Goal: Task Accomplishment & Management: Complete application form

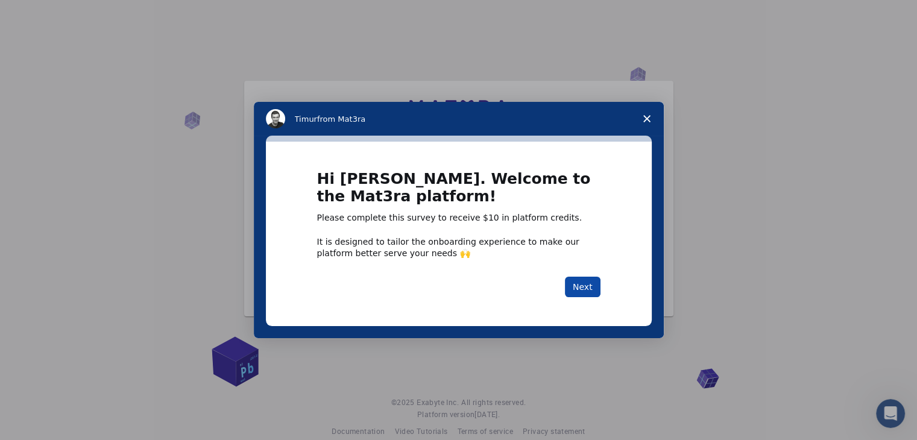
click at [589, 285] on button "Next" at bounding box center [583, 287] width 36 height 21
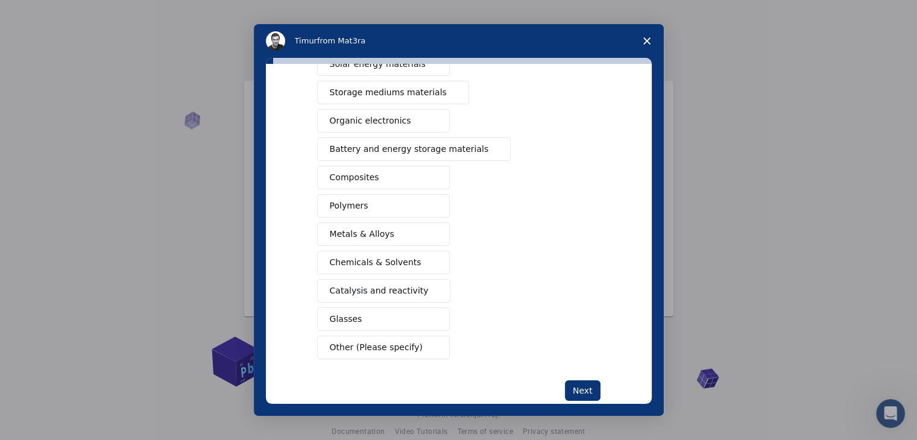
scroll to position [139, 0]
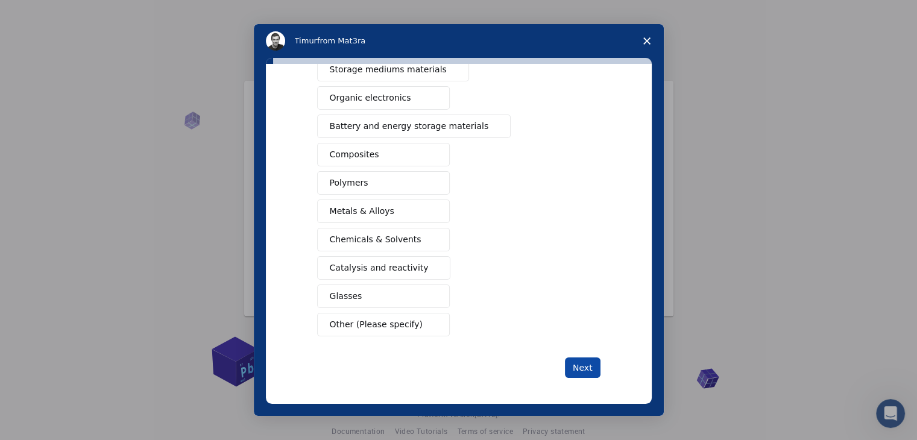
click at [581, 367] on button "Next" at bounding box center [583, 368] width 36 height 21
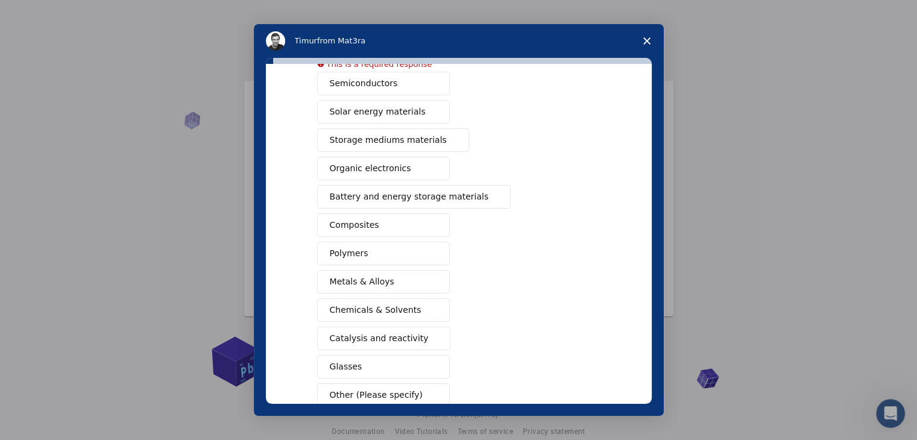
scroll to position [153, 0]
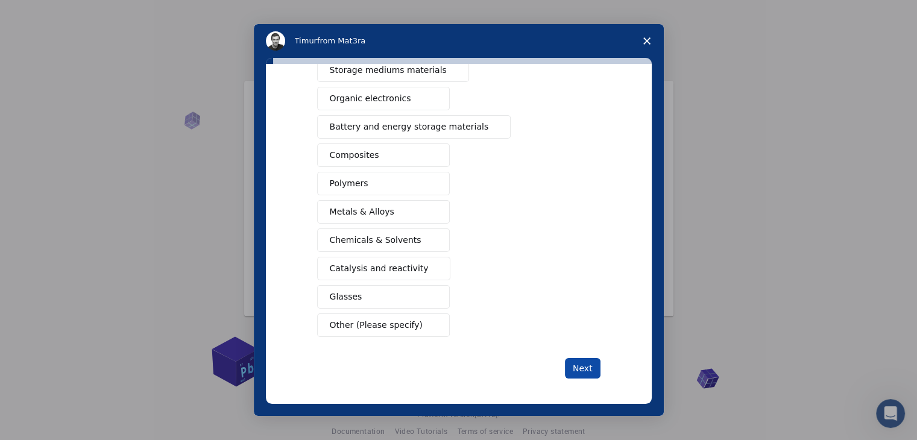
click at [581, 359] on button "Next" at bounding box center [583, 368] width 36 height 21
click at [580, 362] on button "Next" at bounding box center [583, 368] width 36 height 21
click at [581, 363] on button "Next" at bounding box center [583, 368] width 36 height 21
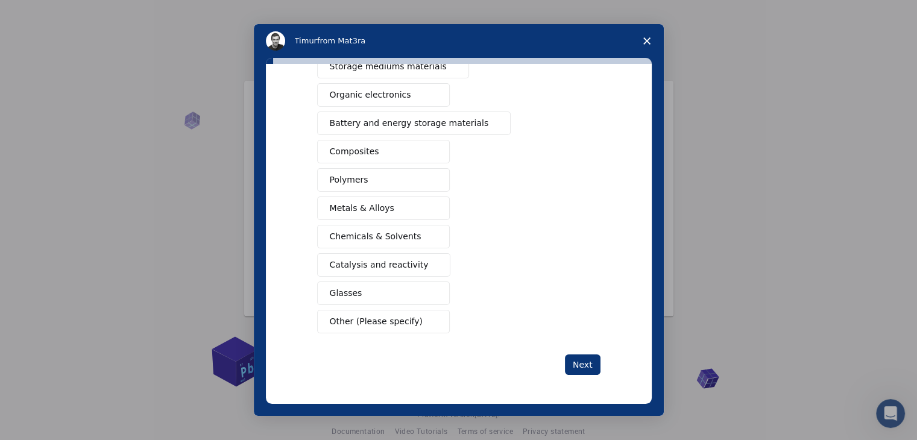
scroll to position [138, 0]
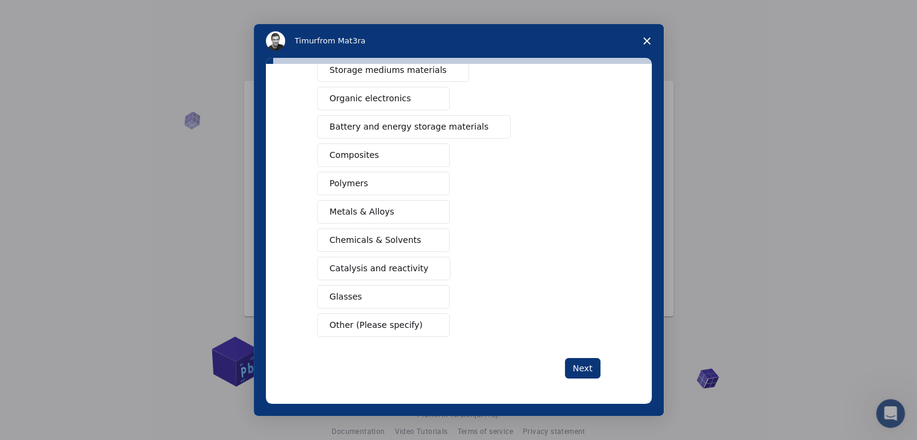
click at [379, 296] on button "Glasses" at bounding box center [383, 297] width 133 height 24
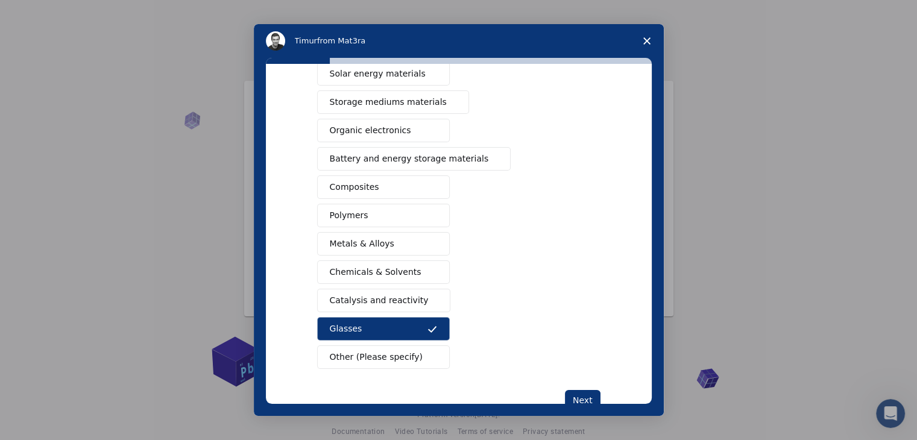
scroll to position [139, 0]
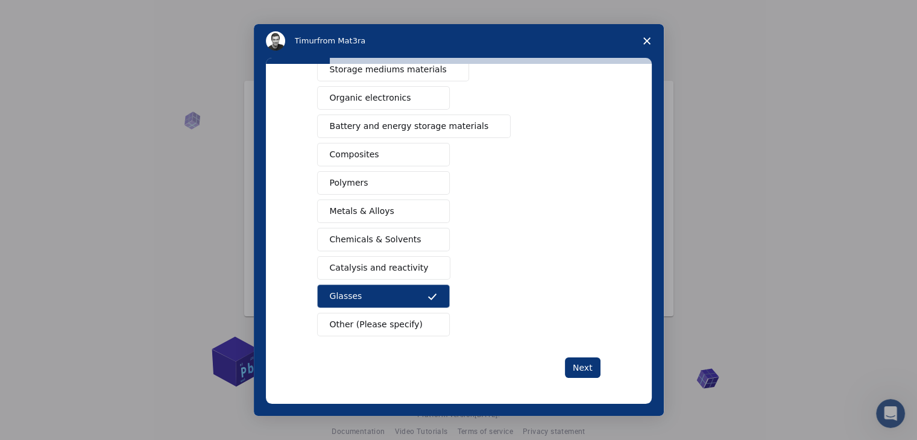
click at [362, 236] on span "Chemicals & Solvents" at bounding box center [376, 239] width 92 height 13
click at [376, 206] on span "Metals & Alloys" at bounding box center [362, 211] width 65 height 13
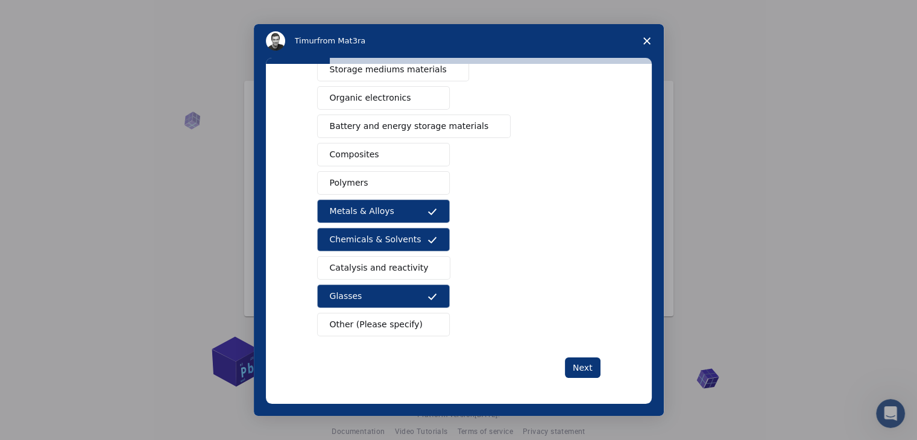
click at [374, 273] on button "Catalysis and reactivity" at bounding box center [384, 268] width 134 height 24
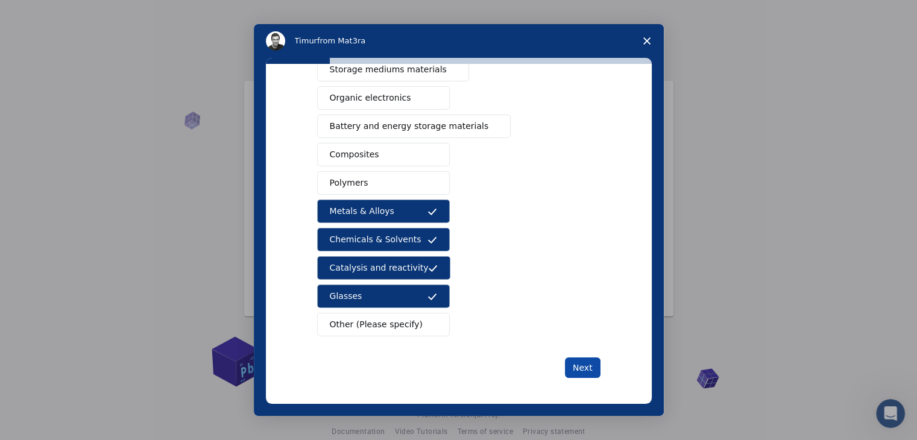
click at [581, 366] on button "Next" at bounding box center [583, 368] width 36 height 21
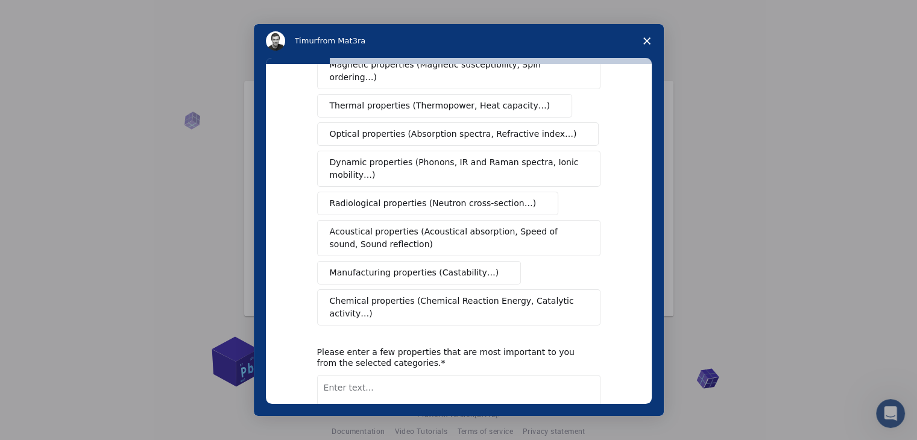
scroll to position [0, 0]
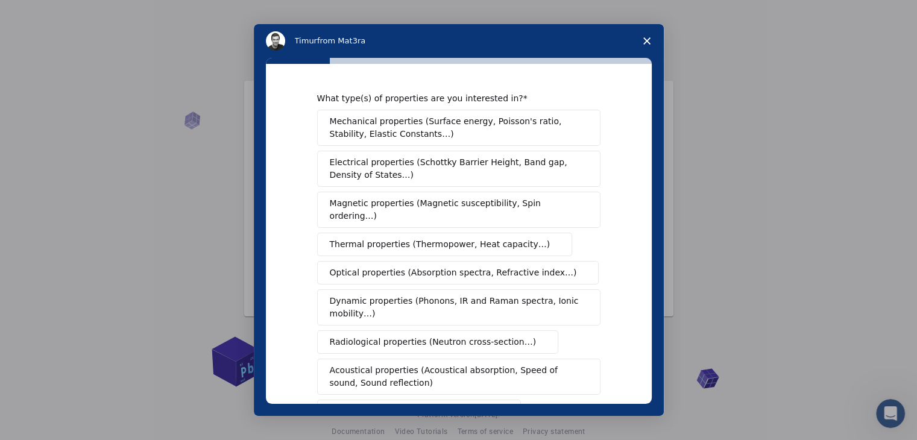
click at [396, 137] on span "Mechanical properties (Surface energy, Poisson's ratio, Stability, Elastic Cons…" at bounding box center [455, 127] width 251 height 25
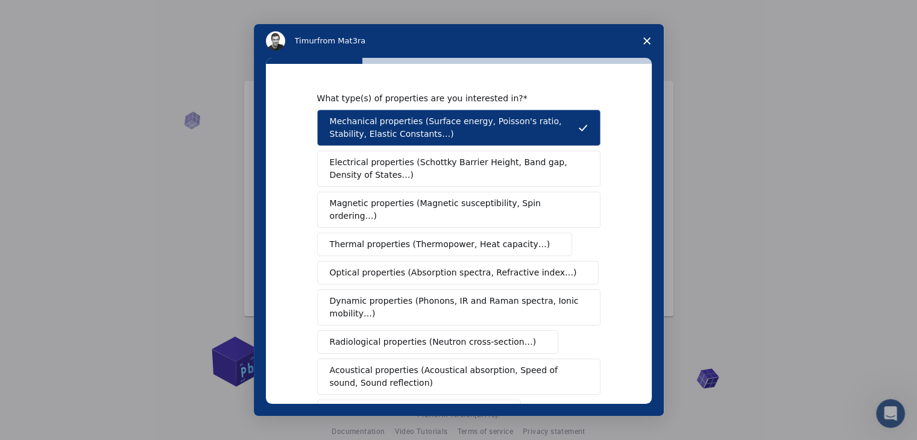
click at [397, 172] on span "Electrical properties (Schottky Barrier Height, Band gap, Density of States…)" at bounding box center [455, 168] width 251 height 25
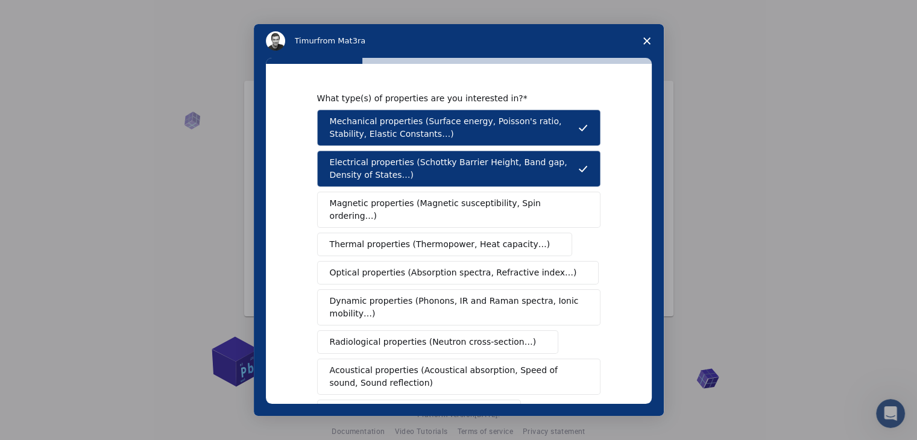
click at [474, 267] on span "Optical properties (Absorption spectra, Refractive index…)" at bounding box center [453, 273] width 247 height 13
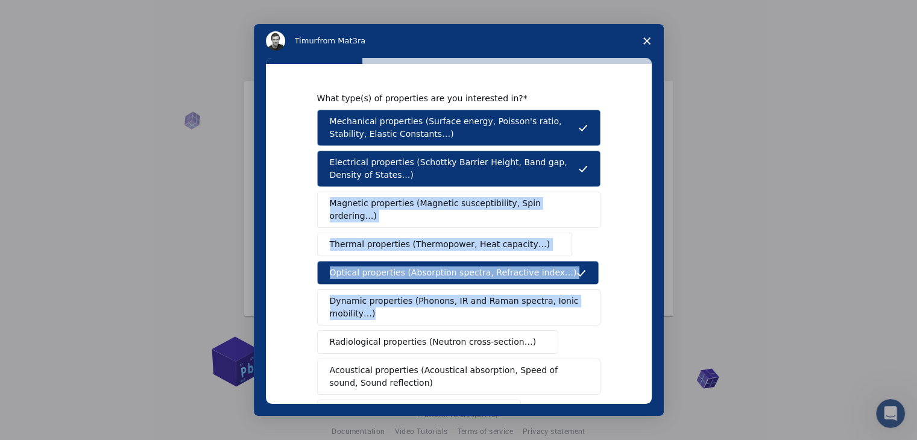
drag, startPoint x: 645, startPoint y: 191, endPoint x: 643, endPoint y: 264, distance: 73.0
click at [643, 264] on div "What type(s) of properties are you interested in? Mechanical properties (Surfac…" at bounding box center [459, 234] width 386 height 340
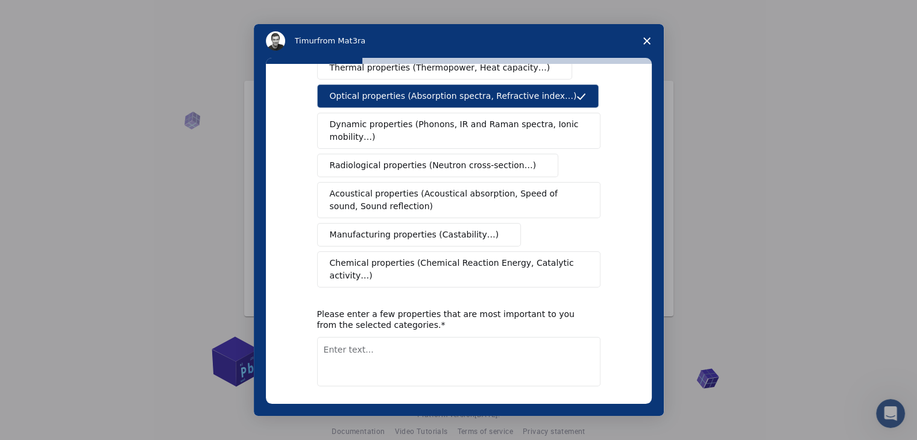
scroll to position [181, 0]
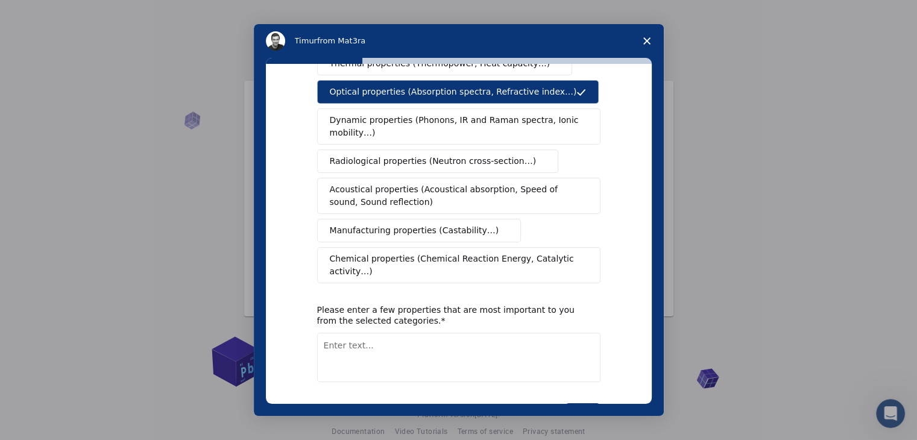
click at [499, 253] on span "Chemical properties (Chemical Reaction Energy, Catalytic activity…)" at bounding box center [455, 265] width 250 height 25
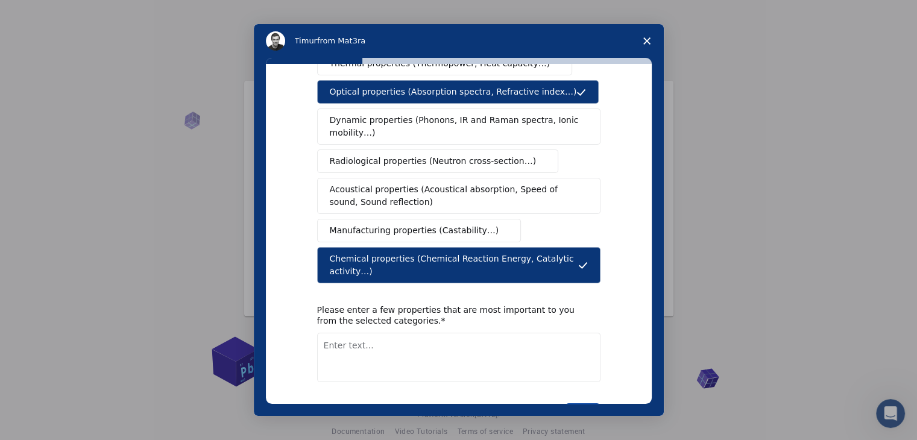
click at [588, 403] on button "Next" at bounding box center [583, 413] width 36 height 21
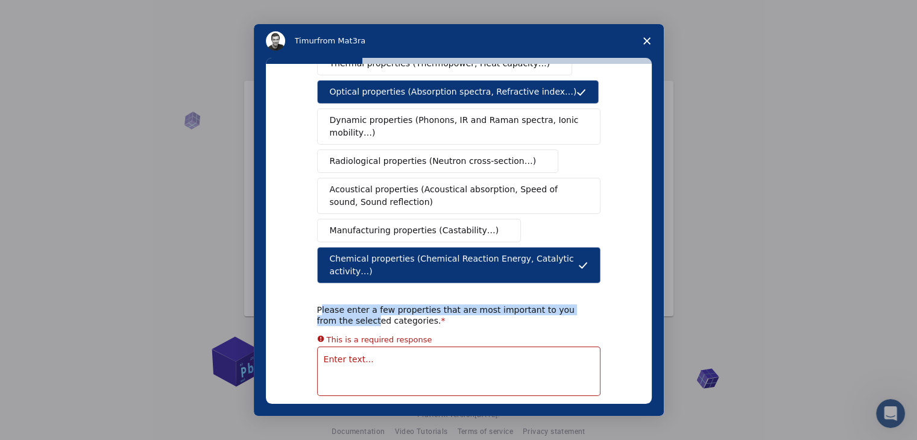
drag, startPoint x: 316, startPoint y: 282, endPoint x: 332, endPoint y: 286, distance: 16.4
click at [332, 305] on div "Please enter a few properties that are most important to you from the selected …" at bounding box center [449, 316] width 265 height 22
drag, startPoint x: 315, startPoint y: 282, endPoint x: 388, endPoint y: 294, distance: 74.0
click at [388, 305] on div "Please enter a few properties that are most important to you from the selected …" at bounding box center [449, 316] width 265 height 22
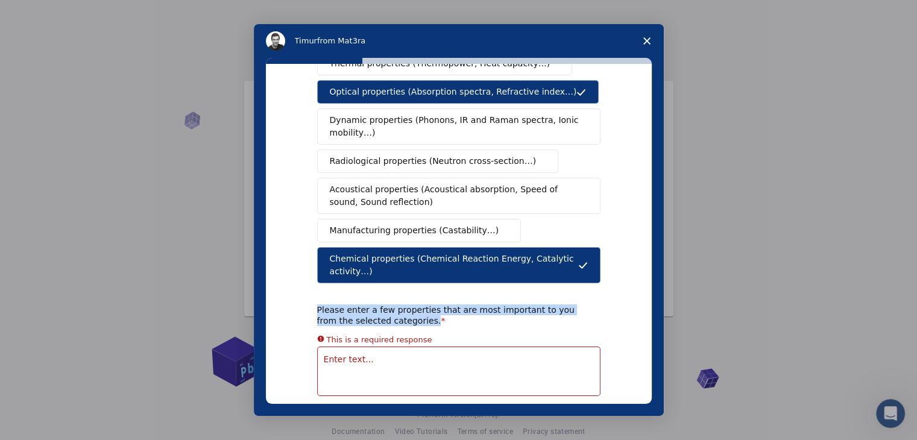
copy div "Please enter a few properties that are most important to you from the selected …"
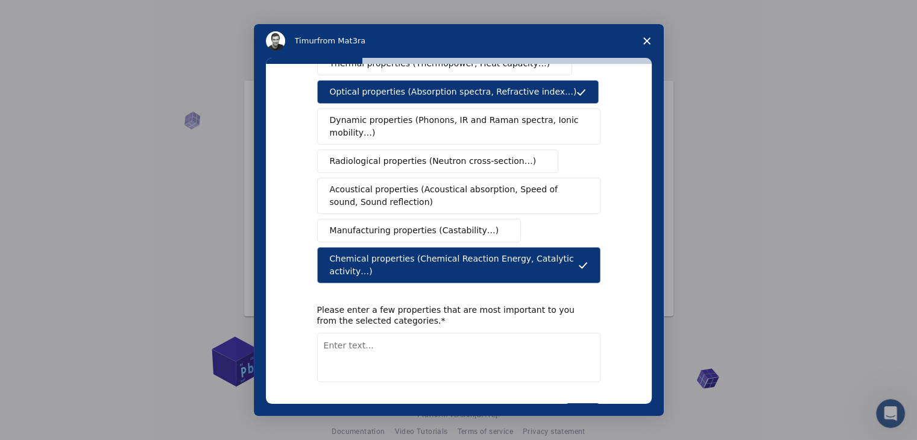
click at [383, 333] on textarea "Enter text..." at bounding box center [458, 357] width 283 height 49
type textarea "v"
type textarea "chemical properties,"
click at [577, 87] on icon "Intercom messenger" at bounding box center [582, 92] width 10 height 10
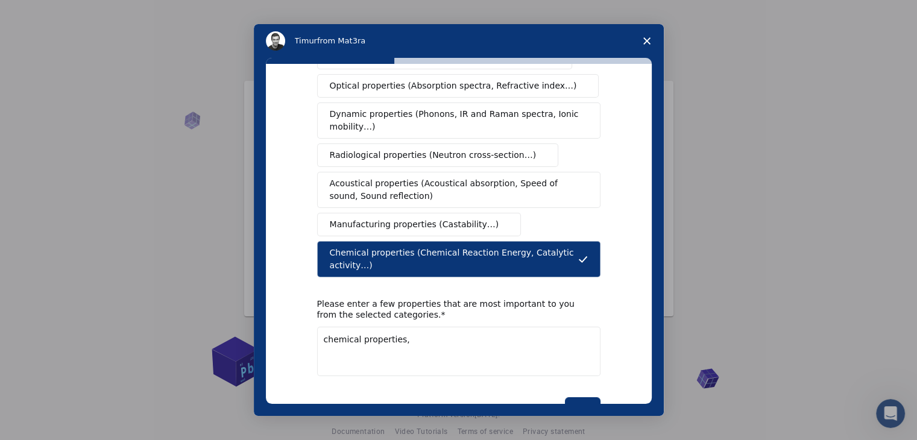
scroll to position [201, 0]
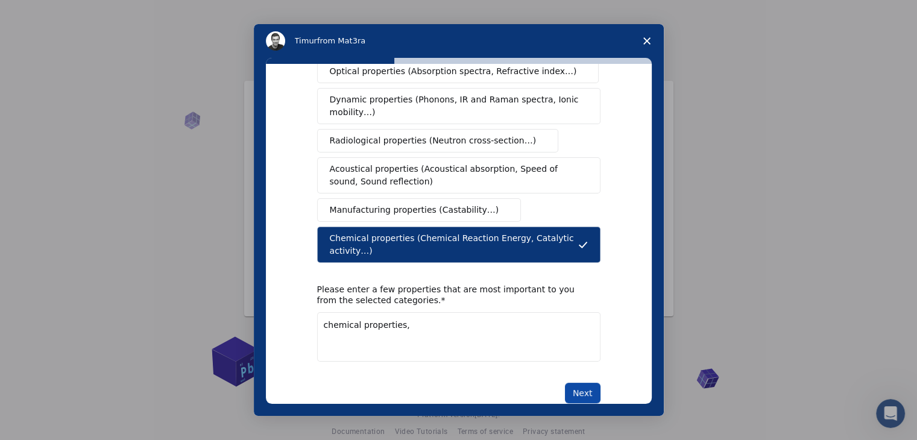
click at [587, 383] on button "Next" at bounding box center [583, 393] width 36 height 21
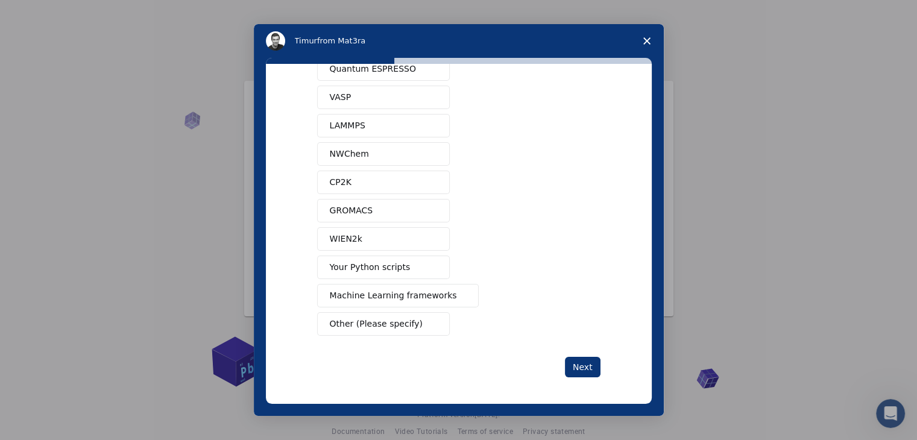
scroll to position [0, 0]
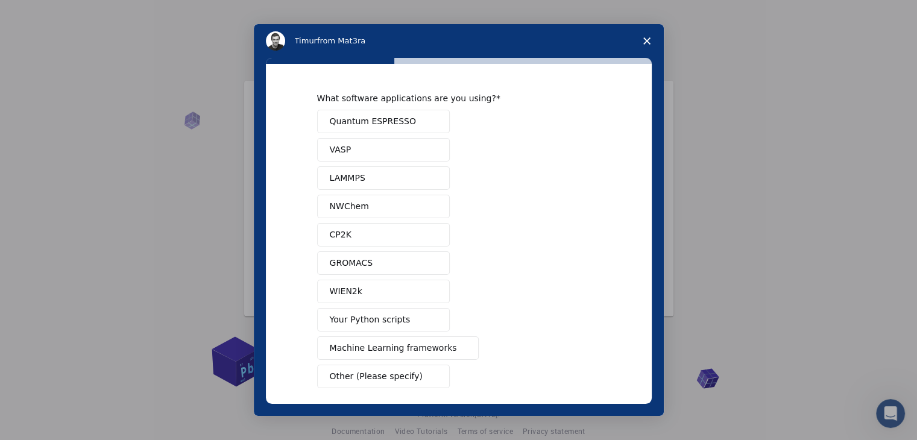
click at [359, 206] on span "NWChem" at bounding box center [349, 206] width 39 height 13
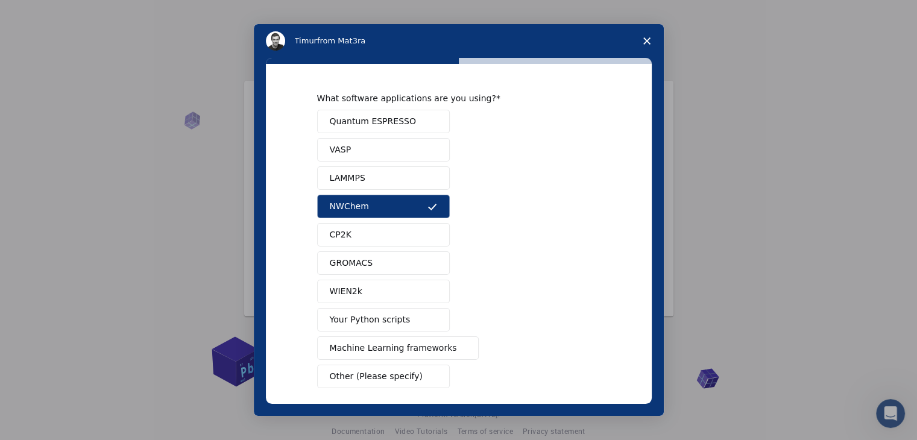
scroll to position [52, 0]
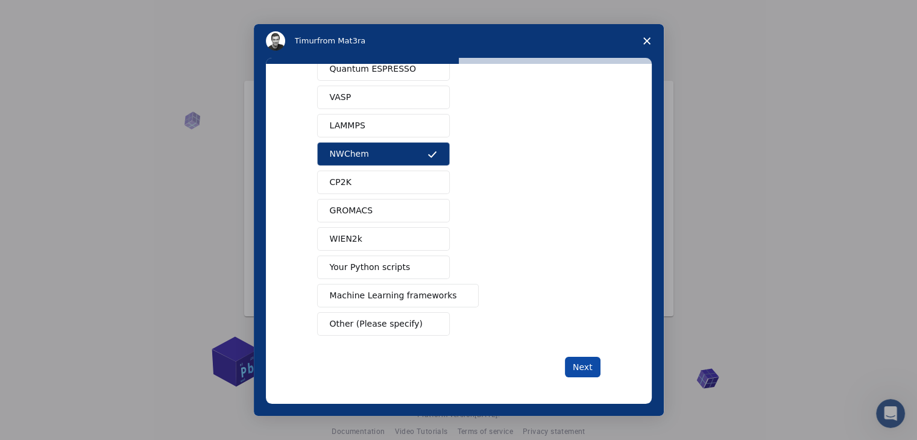
click at [580, 364] on button "Next" at bounding box center [583, 367] width 36 height 21
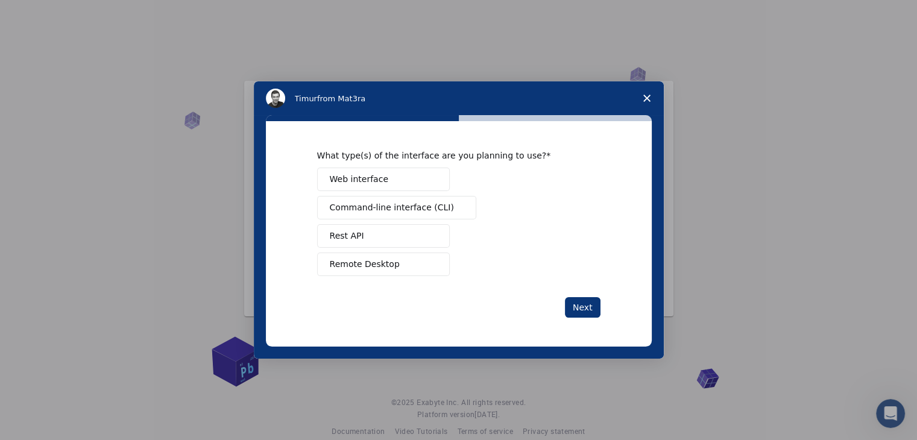
click at [397, 175] on button "Web interface" at bounding box center [383, 180] width 133 height 24
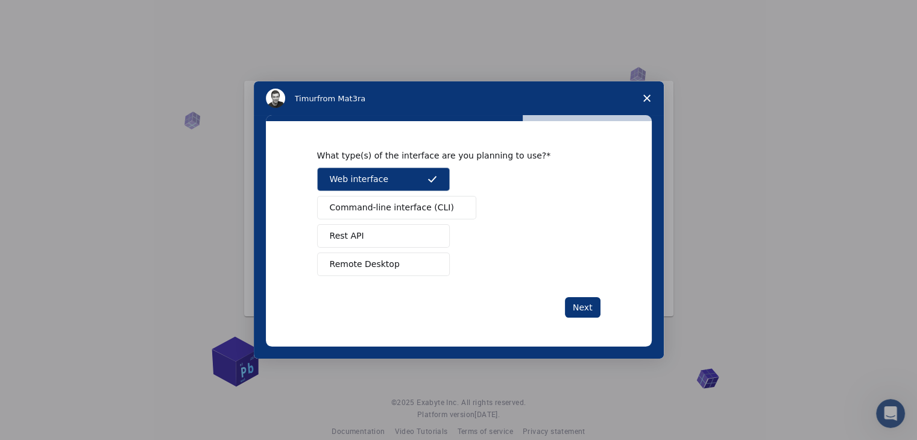
click at [389, 201] on span "Command-line interface (CLI)" at bounding box center [392, 207] width 124 height 13
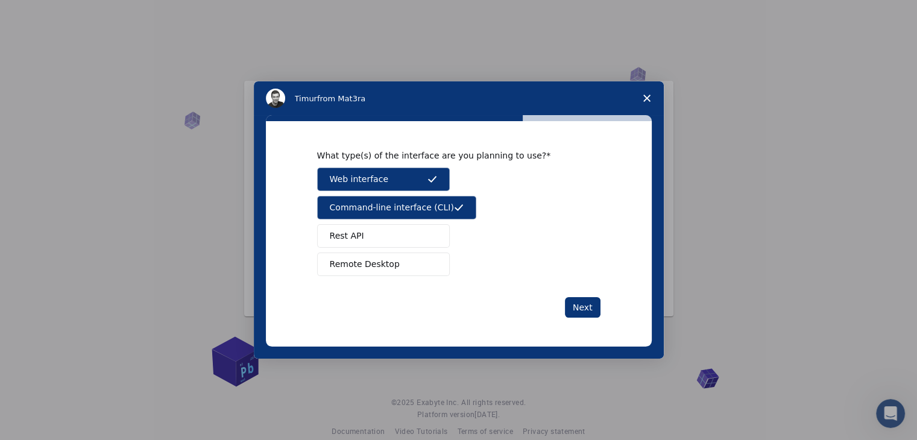
click at [376, 240] on button "Rest API" at bounding box center [383, 236] width 133 height 24
click at [372, 268] on span "Remote Desktop" at bounding box center [365, 264] width 70 height 13
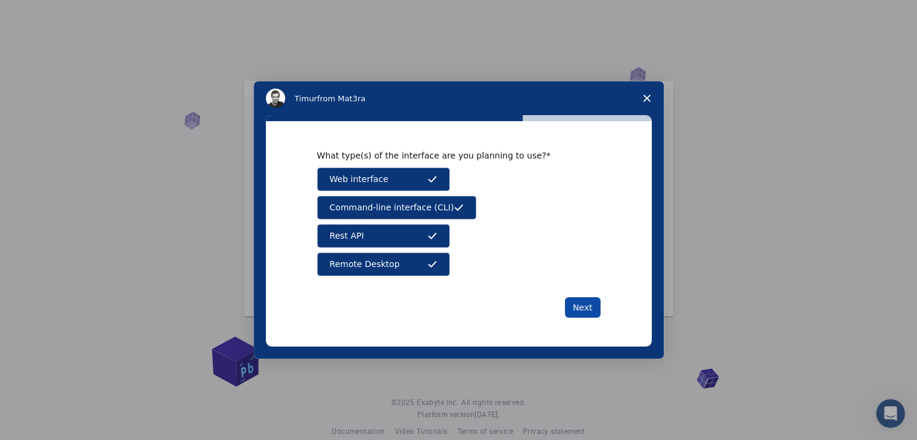
click at [579, 310] on button "Next" at bounding box center [583, 307] width 36 height 21
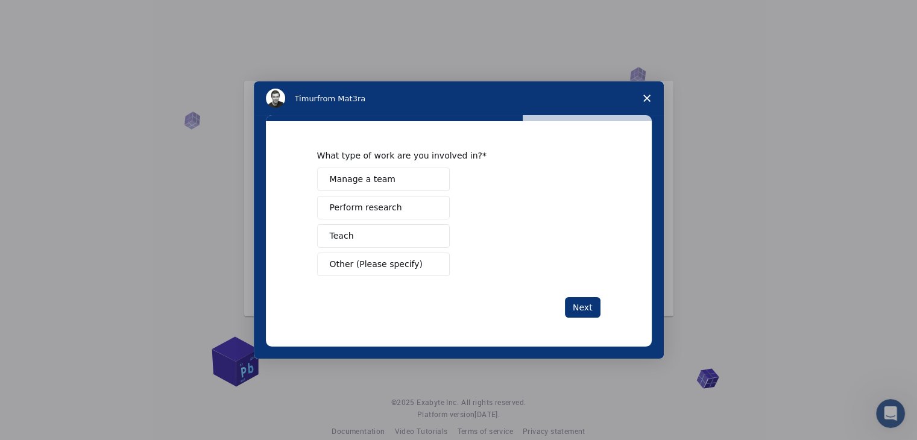
click at [391, 206] on span "Perform research" at bounding box center [366, 207] width 72 height 13
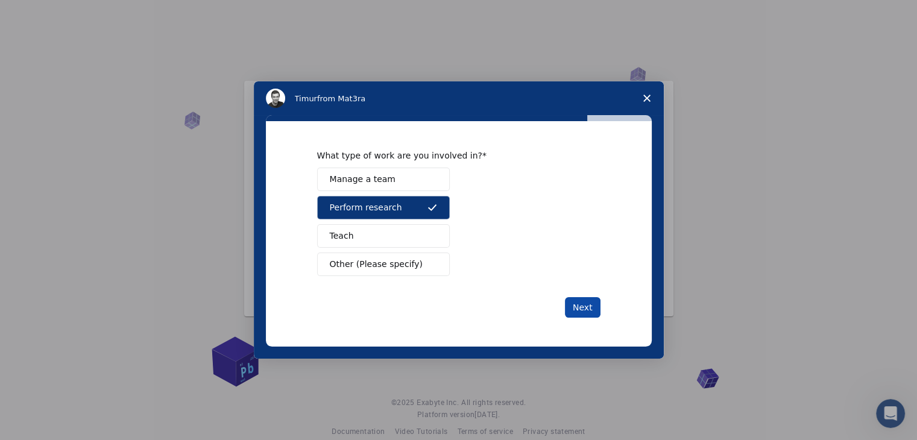
click at [573, 305] on button "Next" at bounding box center [583, 307] width 36 height 21
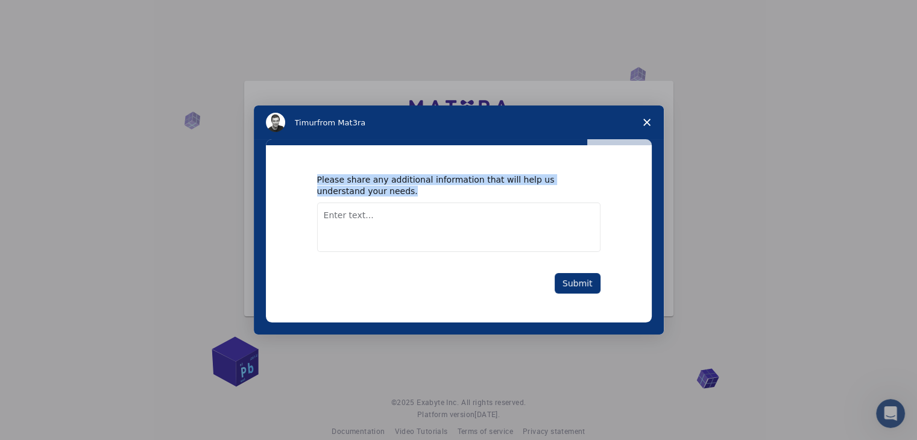
drag, startPoint x: 318, startPoint y: 179, endPoint x: 388, endPoint y: 187, distance: 70.5
click at [388, 187] on div "Please share any additional information that will help us understand your needs." at bounding box center [449, 185] width 265 height 22
copy div "Please share any additional information that will help us understand your needs."
click at [371, 225] on textarea "Enter text..." at bounding box center [458, 227] width 283 height 49
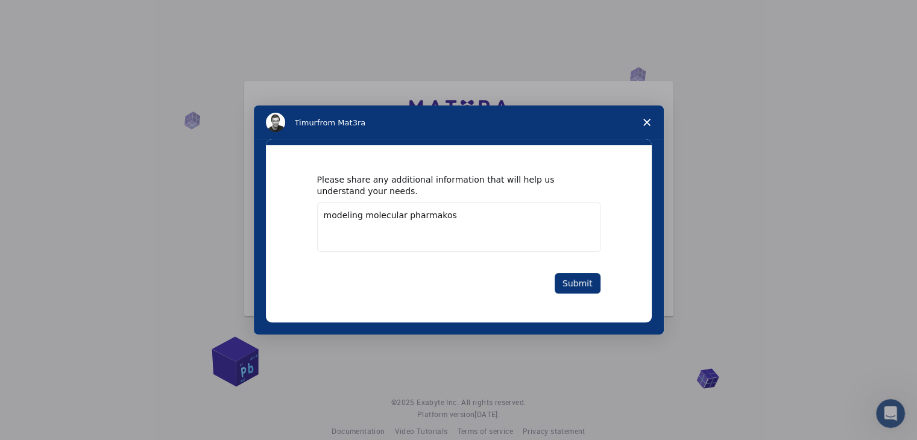
click at [449, 210] on textarea "modeling molecular pharmakos" at bounding box center [458, 227] width 283 height 49
type textarea "modeling molecular pharmacos"
click at [572, 285] on button "Submit" at bounding box center [578, 283] width 46 height 21
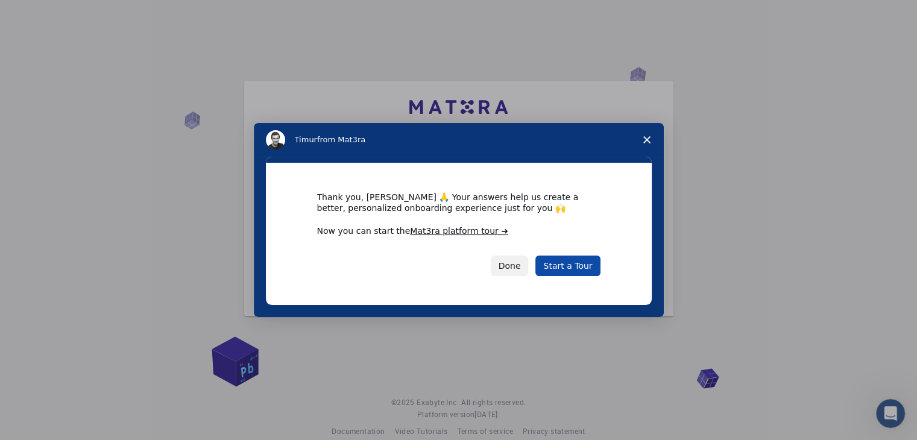
click at [575, 264] on link "Start a Tour" at bounding box center [568, 266] width 65 height 21
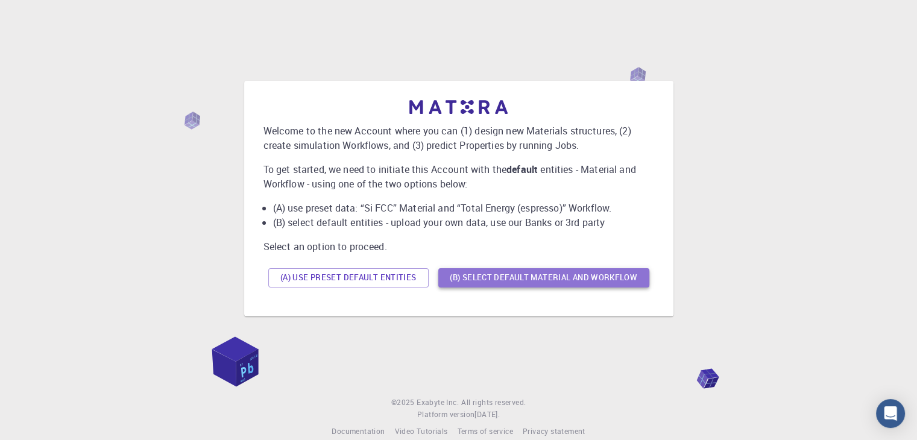
click at [519, 274] on button "(B) Select default material and workflow" at bounding box center [543, 277] width 211 height 19
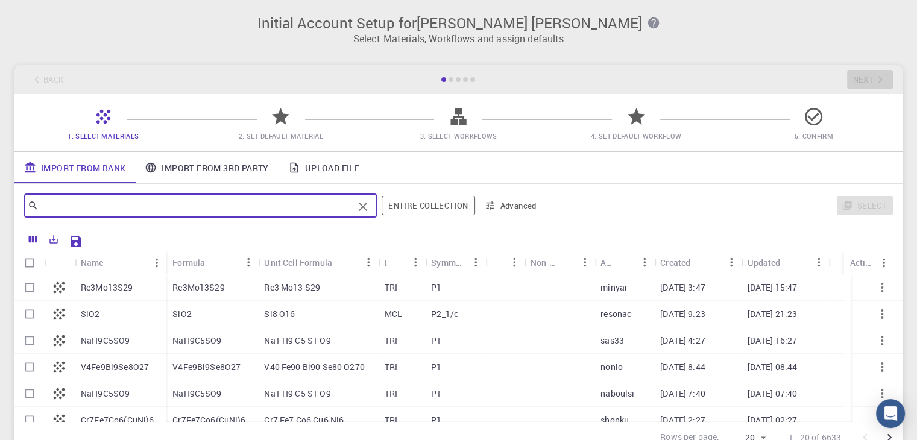
click at [93, 208] on input "text" at bounding box center [196, 205] width 315 height 17
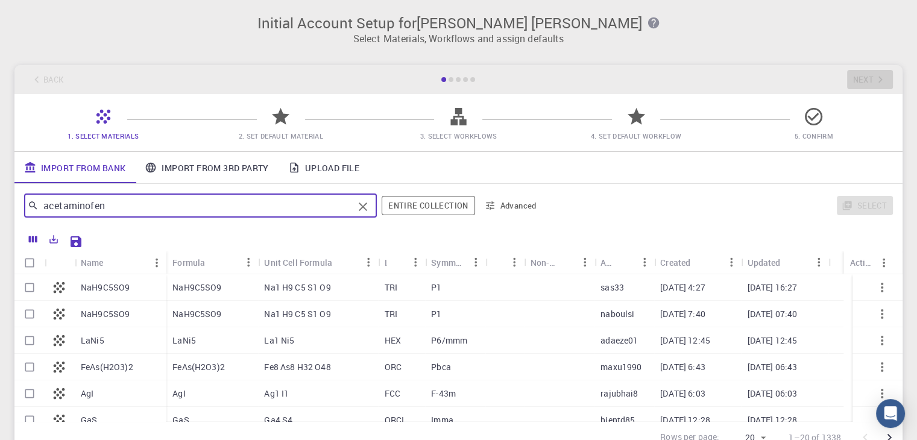
type input "acetaminofen"
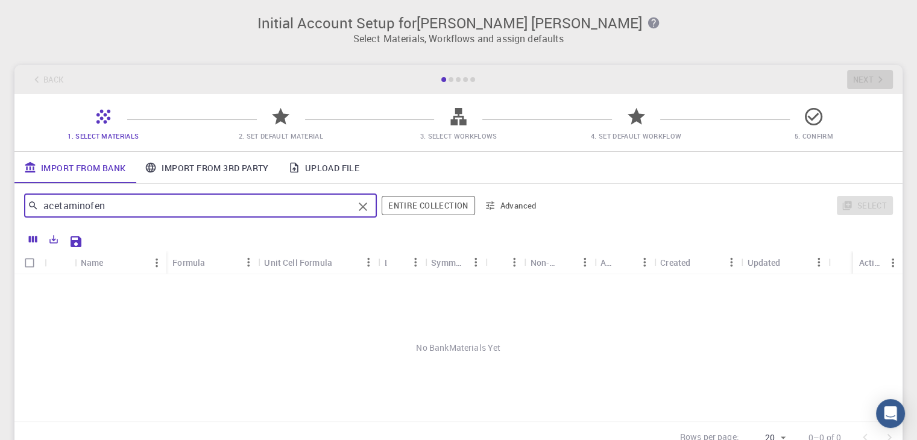
drag, startPoint x: 142, startPoint y: 207, endPoint x: 12, endPoint y: 213, distance: 130.4
click at [12, 213] on div "Initial Account Setup for [PERSON_NAME] [PERSON_NAME] Select Materials, Workflo…" at bounding box center [458, 234] width 917 height 468
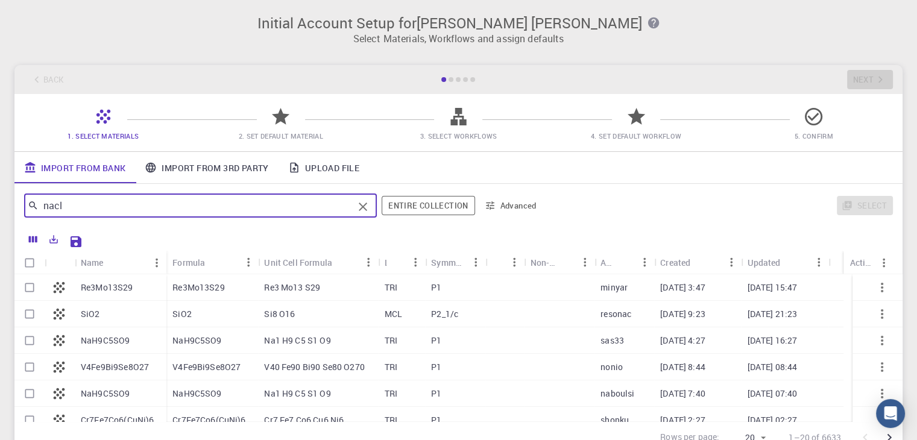
type input "nacl"
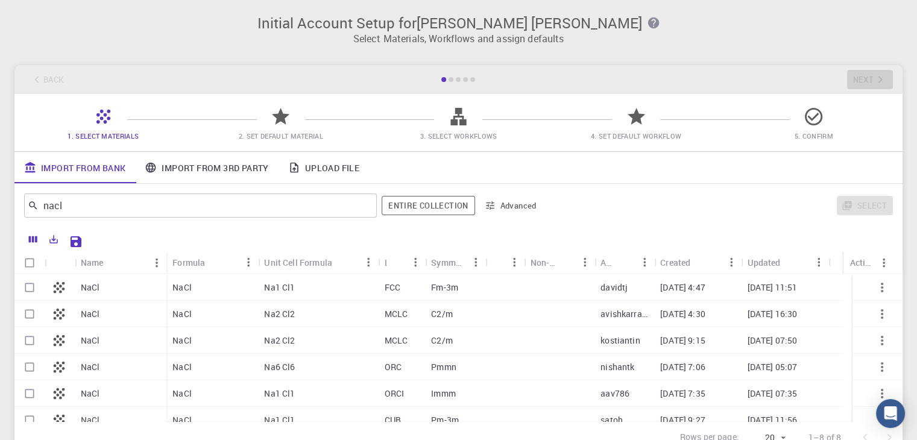
click at [388, 286] on p "FCC" at bounding box center [393, 288] width 16 height 12
checkbox input "true"
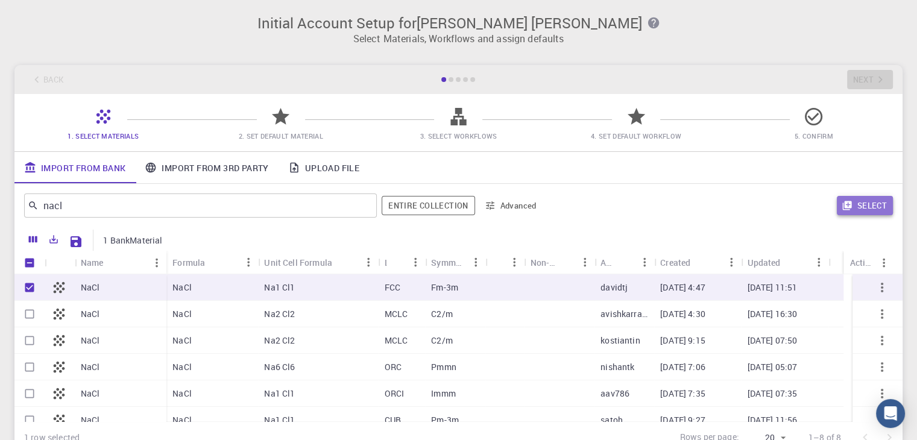
click at [870, 210] on button "Select" at bounding box center [865, 205] width 56 height 19
